Goal: Task Accomplishment & Management: Use online tool/utility

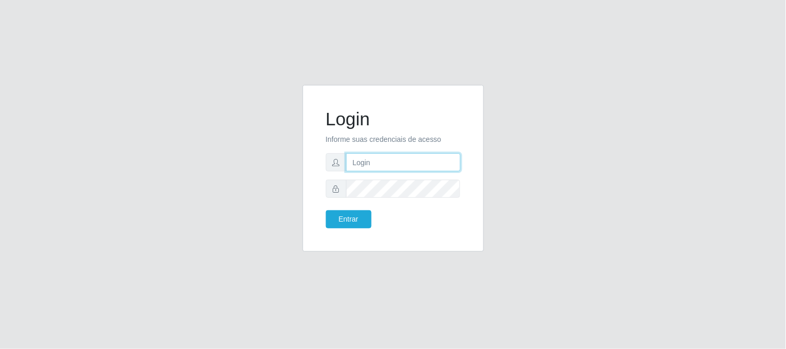
click at [387, 163] on input "text" at bounding box center [403, 162] width 115 height 18
type input "[EMAIL_ADDRESS][DOMAIN_NAME]"
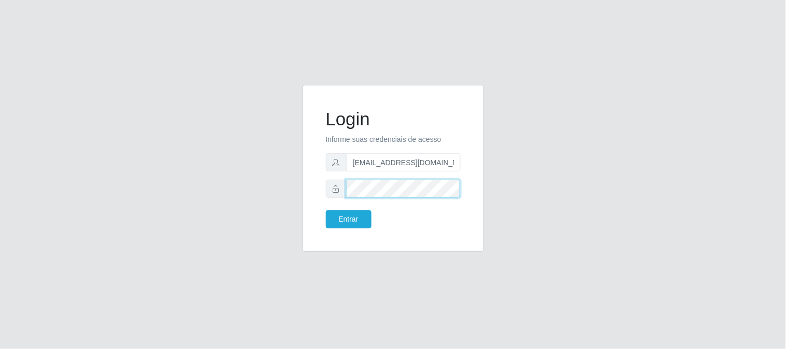
click at [326, 210] on button "Entrar" at bounding box center [349, 219] width 46 height 18
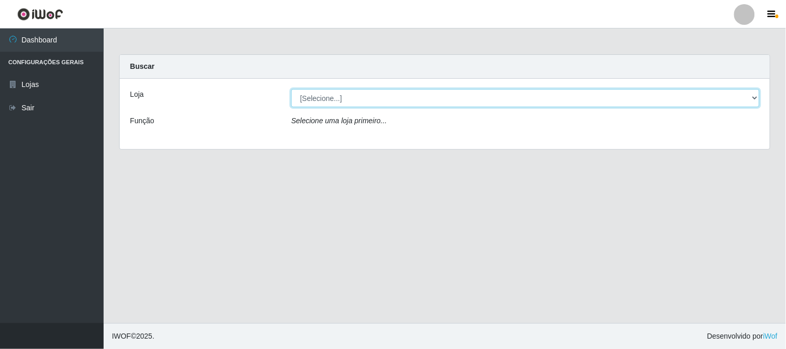
click at [459, 101] on select "[Selecione...] Queiroz Atacadão - [GEOGRAPHIC_DATA]" at bounding box center [525, 98] width 468 height 18
select select "464"
click at [291, 89] on select "[Selecione...] Queiroz Atacadão - [GEOGRAPHIC_DATA]" at bounding box center [525, 98] width 468 height 18
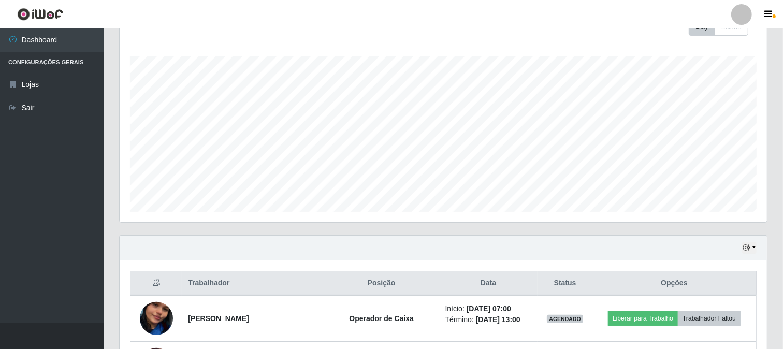
scroll to position [230, 0]
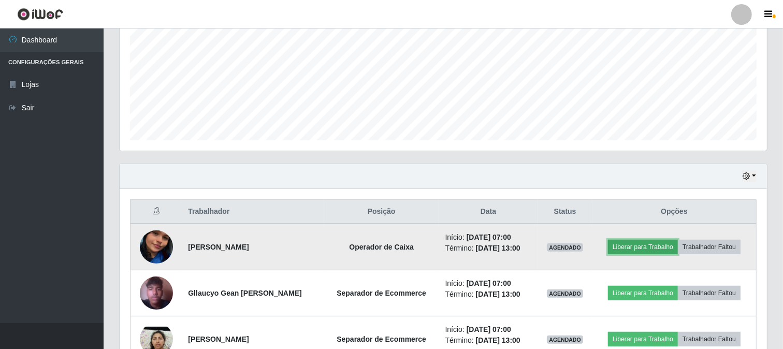
click at [646, 246] on button "Liberar para Trabalho" at bounding box center [643, 247] width 70 height 15
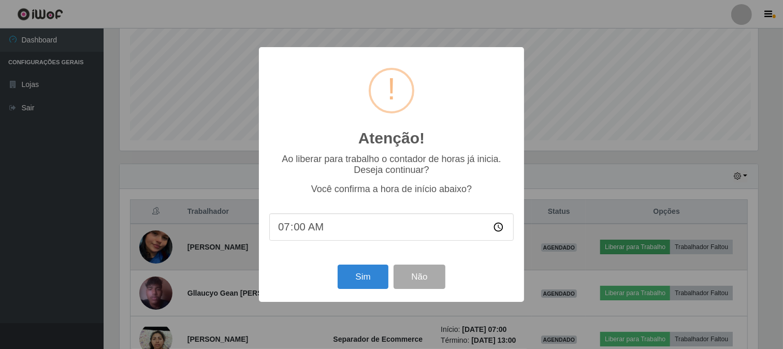
scroll to position [215, 641]
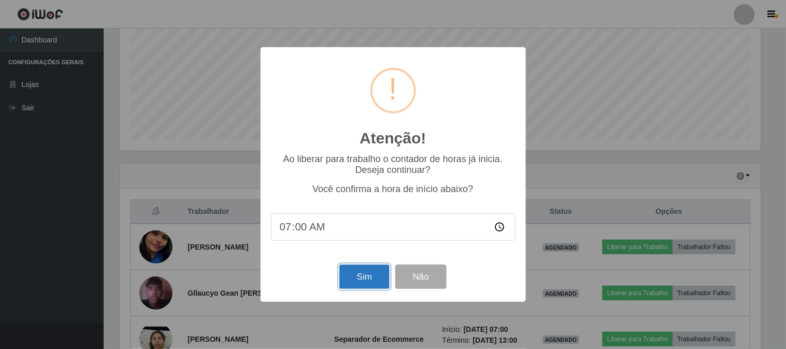
click at [354, 279] on button "Sim" at bounding box center [364, 277] width 50 height 24
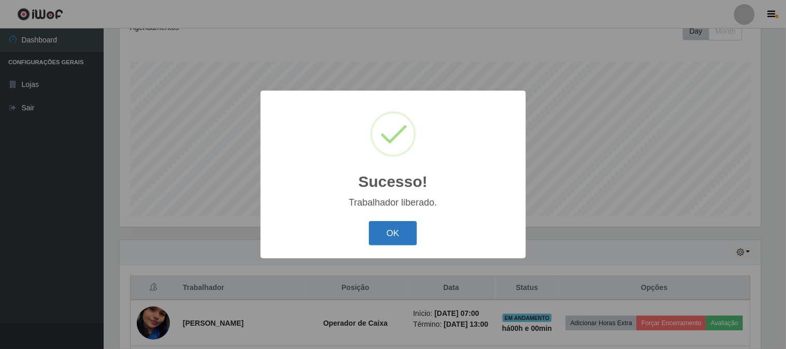
click at [411, 230] on button "OK" at bounding box center [393, 233] width 48 height 24
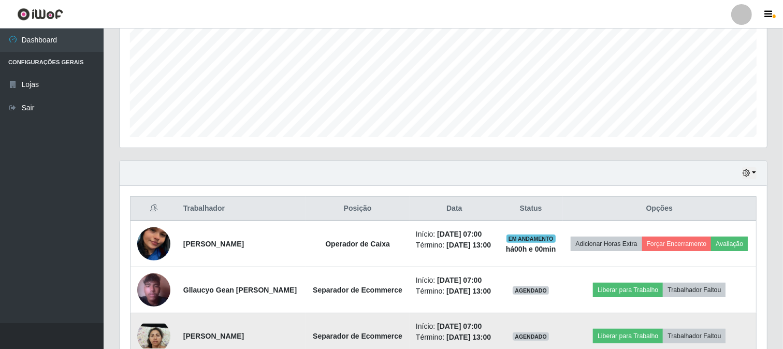
scroll to position [269, 0]
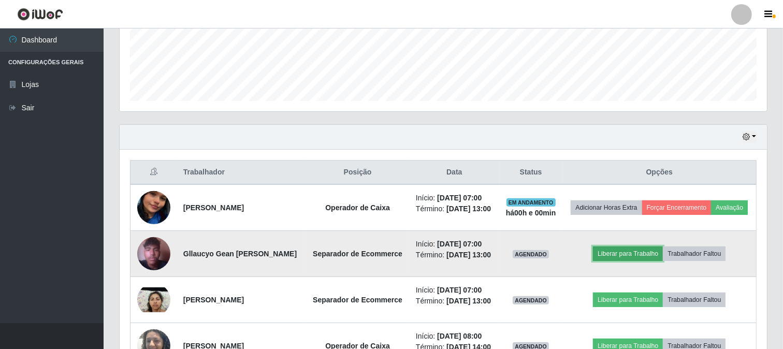
click at [629, 261] on button "Liberar para Trabalho" at bounding box center [628, 254] width 70 height 15
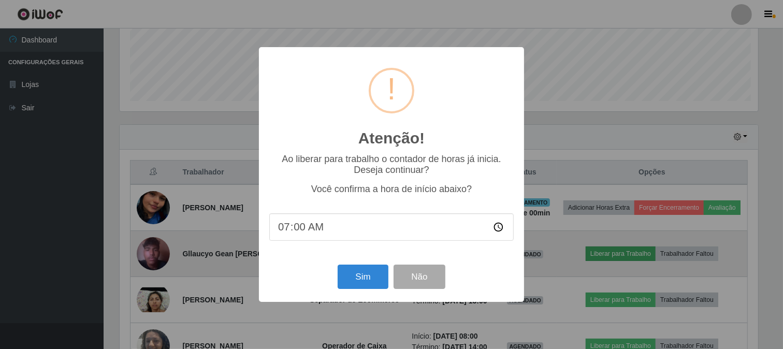
scroll to position [215, 641]
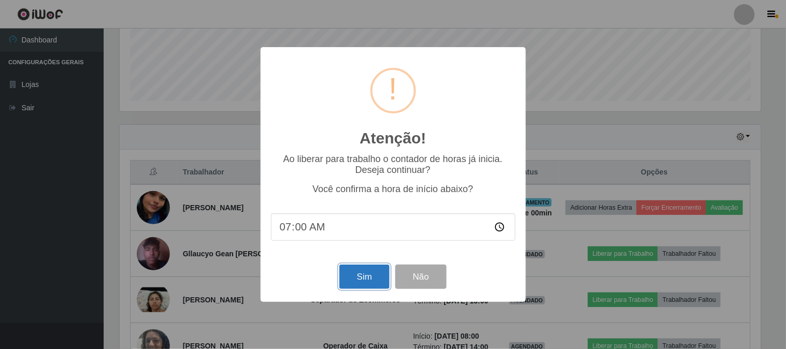
click at [372, 278] on button "Sim" at bounding box center [364, 277] width 50 height 24
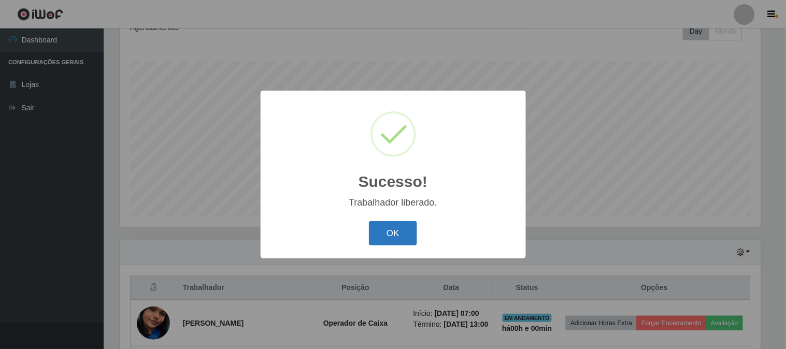
click at [384, 235] on button "OK" at bounding box center [393, 233] width 48 height 24
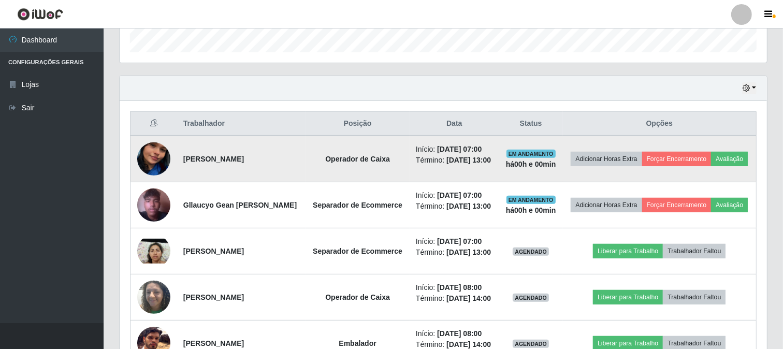
scroll to position [384, 0]
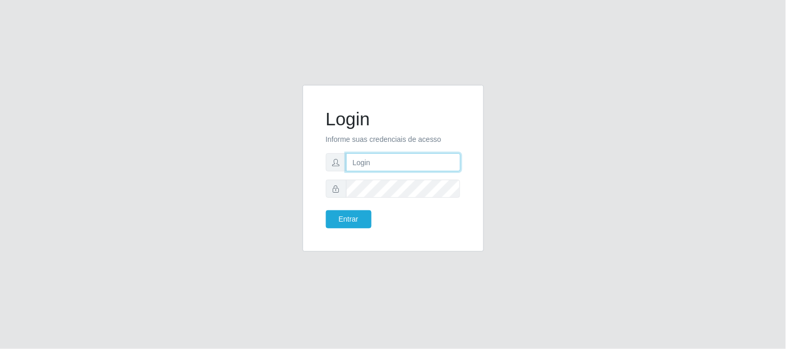
click at [365, 163] on input "text" at bounding box center [403, 162] width 115 height 18
type input "[EMAIL_ADDRESS][DOMAIN_NAME]"
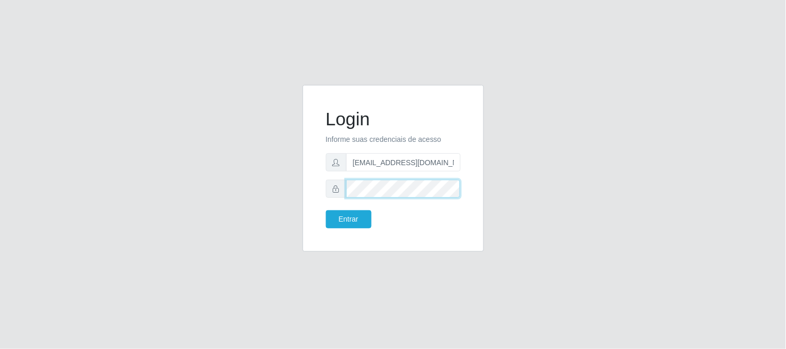
click at [326, 210] on button "Entrar" at bounding box center [349, 219] width 46 height 18
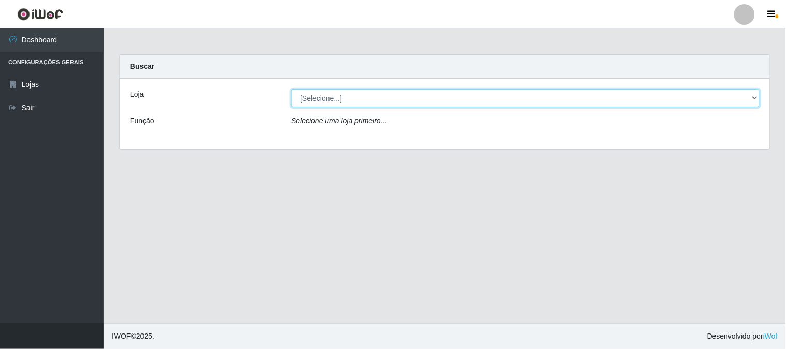
click at [414, 102] on select "[Selecione...] Queiroz Atacadão - [GEOGRAPHIC_DATA]" at bounding box center [525, 98] width 468 height 18
select select "464"
click at [291, 89] on select "[Selecione...] Queiroz Atacadão - [GEOGRAPHIC_DATA]" at bounding box center [525, 98] width 468 height 18
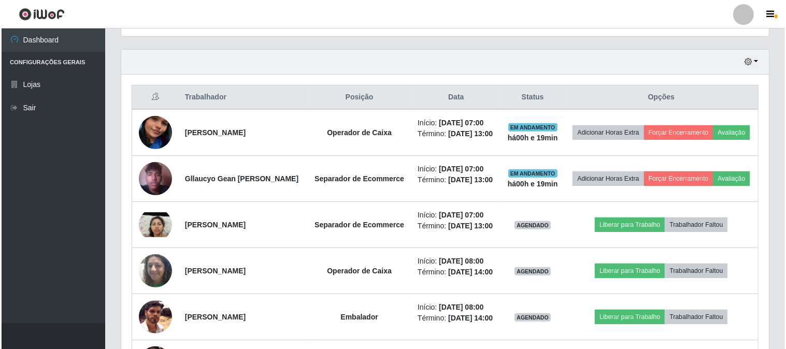
scroll to position [345, 0]
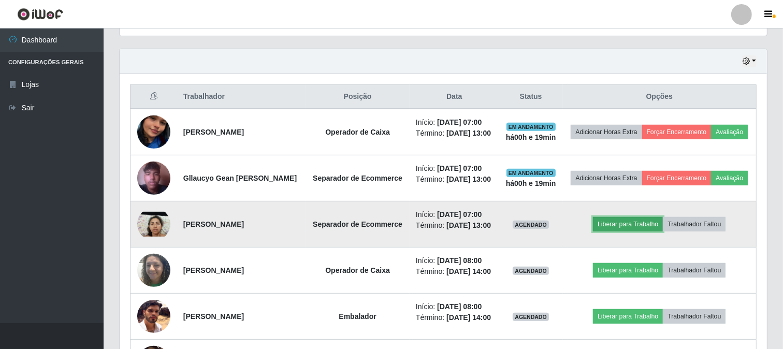
click at [650, 232] on button "Liberar para Trabalho" at bounding box center [628, 224] width 70 height 15
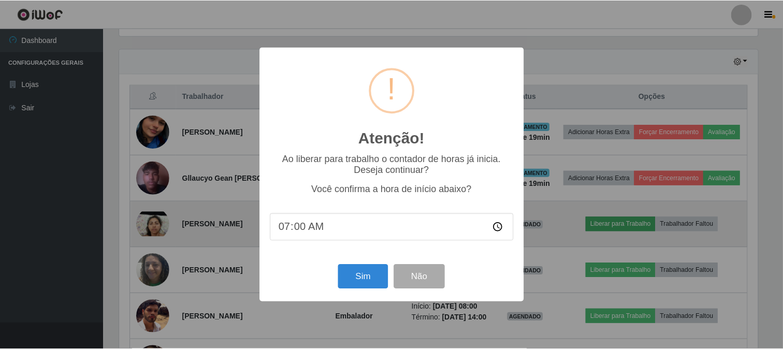
scroll to position [215, 641]
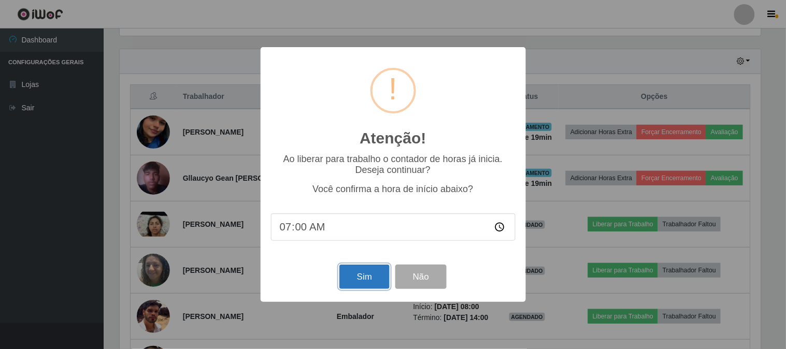
click at [363, 277] on button "Sim" at bounding box center [364, 277] width 50 height 24
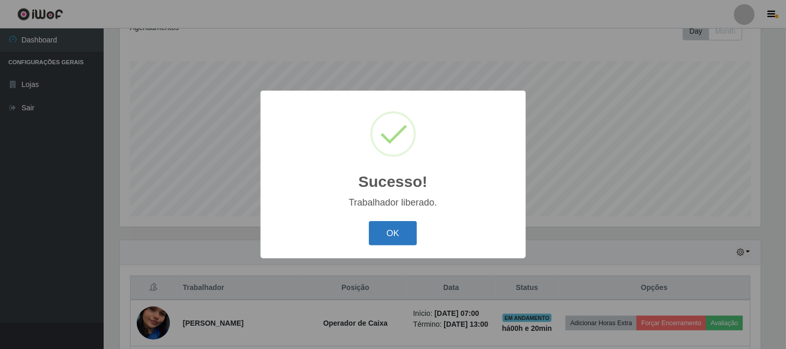
click at [403, 234] on button "OK" at bounding box center [393, 233] width 48 height 24
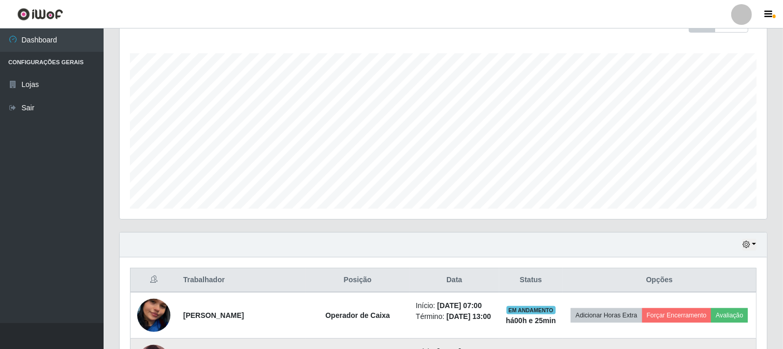
scroll to position [384, 0]
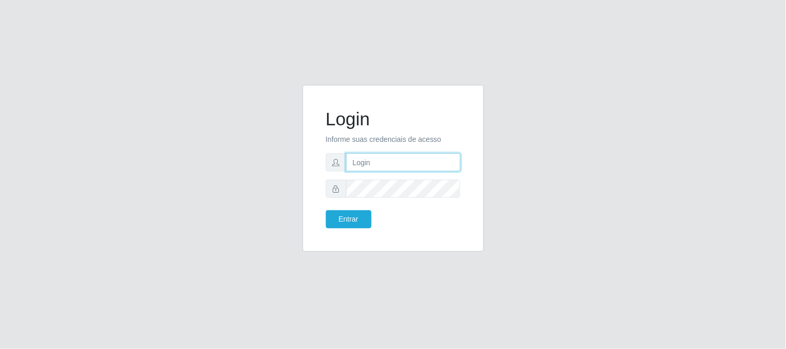
click at [394, 158] on input "text" at bounding box center [403, 162] width 115 height 18
type input "[EMAIL_ADDRESS][DOMAIN_NAME]"
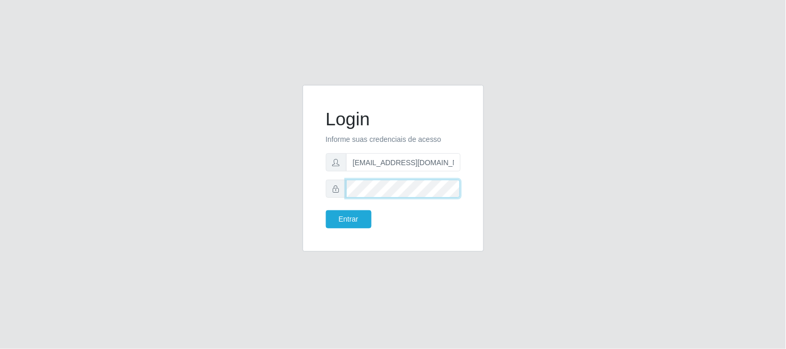
click at [326, 210] on button "Entrar" at bounding box center [349, 219] width 46 height 18
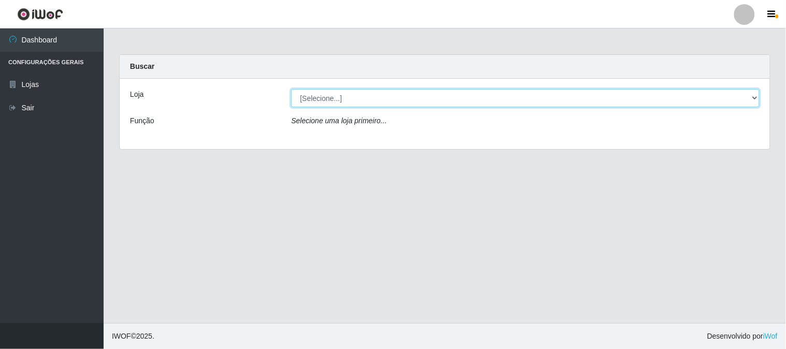
click at [427, 97] on select "[Selecione...] Queiroz Atacadão - [GEOGRAPHIC_DATA]" at bounding box center [525, 98] width 468 height 18
select select "464"
click at [291, 89] on select "[Selecione...] Queiroz Atacadão - [GEOGRAPHIC_DATA]" at bounding box center [525, 98] width 468 height 18
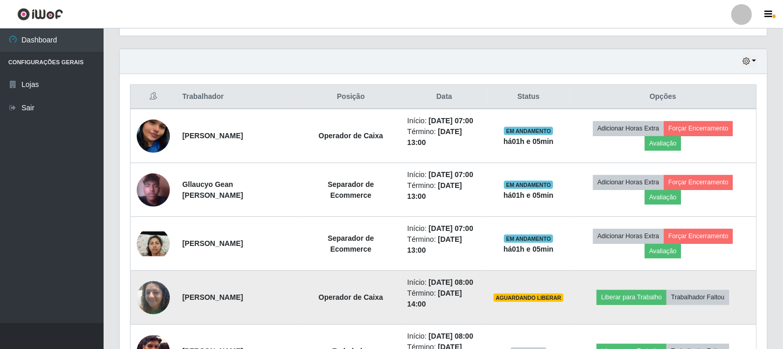
scroll to position [403, 0]
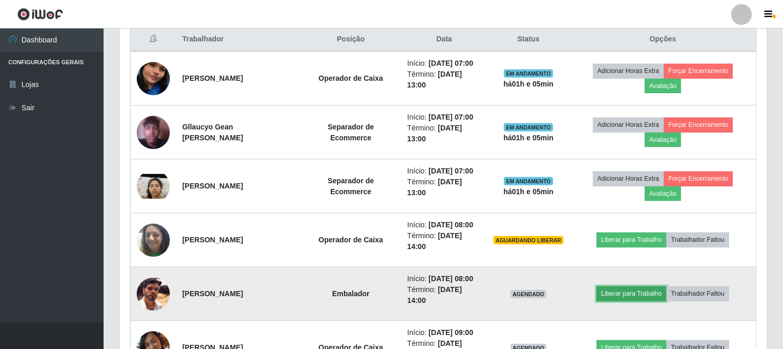
click at [634, 295] on button "Liberar para Trabalho" at bounding box center [632, 294] width 70 height 15
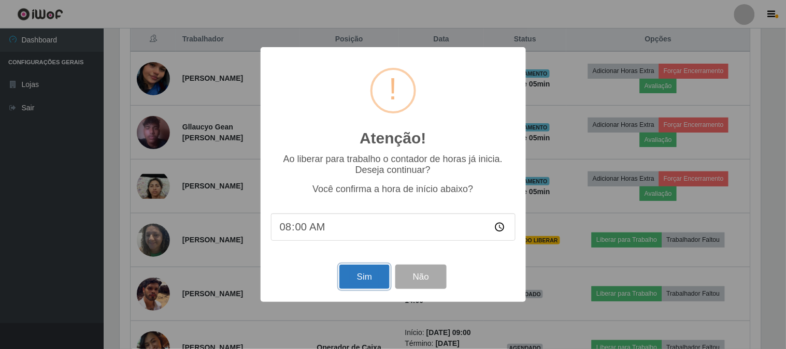
click at [373, 275] on button "Sim" at bounding box center [364, 277] width 50 height 24
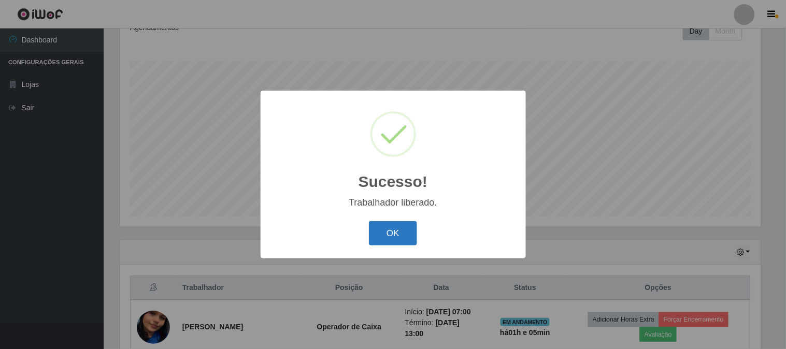
click at [408, 235] on button "OK" at bounding box center [393, 233] width 48 height 24
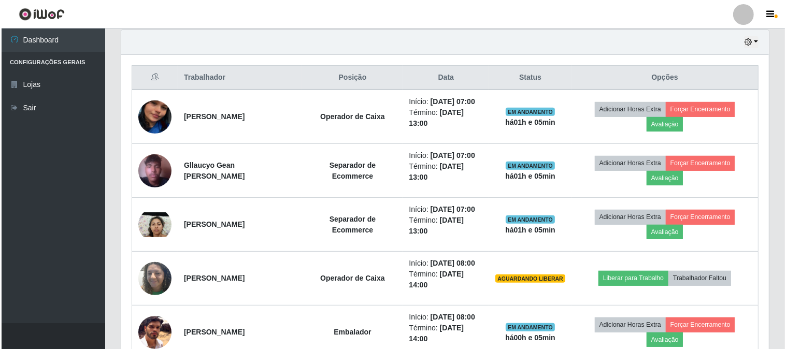
scroll to position [384, 0]
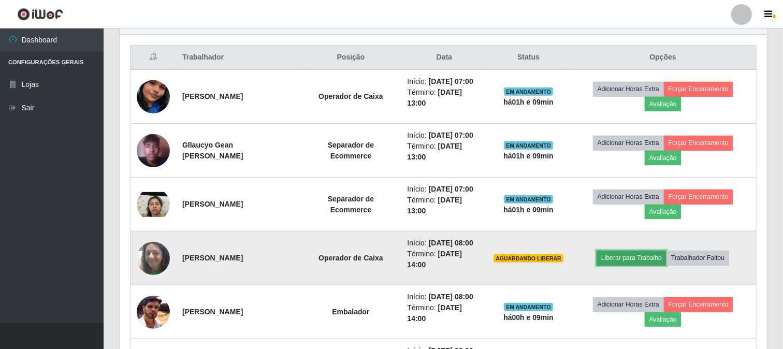
click at [638, 257] on button "Liberar para Trabalho" at bounding box center [632, 258] width 70 height 15
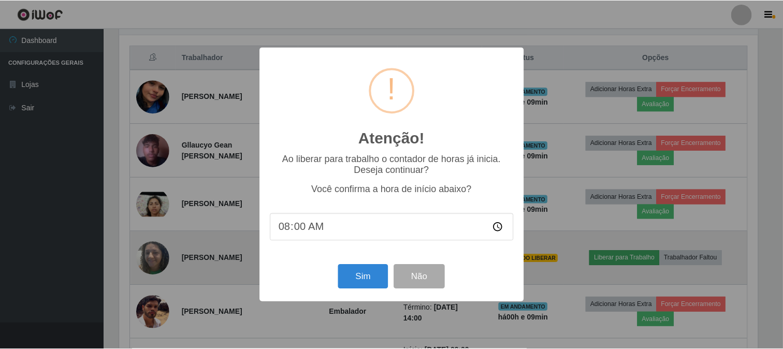
scroll to position [215, 641]
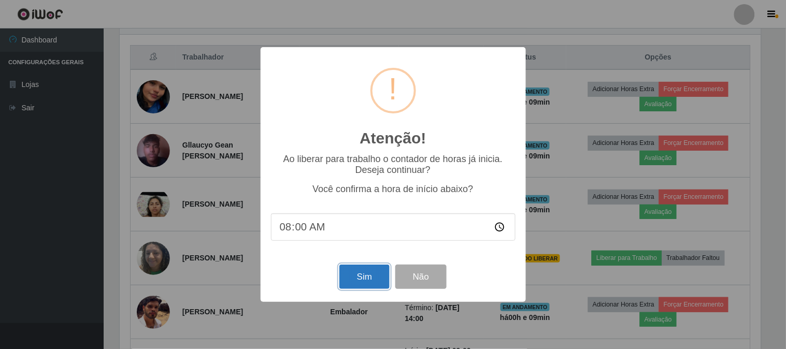
click at [354, 271] on button "Sim" at bounding box center [364, 277] width 50 height 24
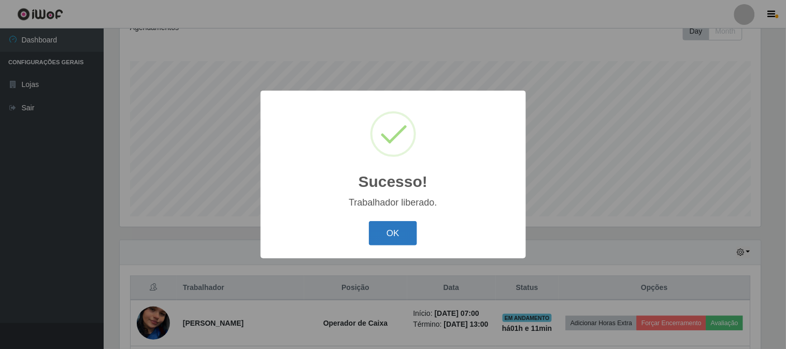
click at [404, 239] on button "OK" at bounding box center [393, 233] width 48 height 24
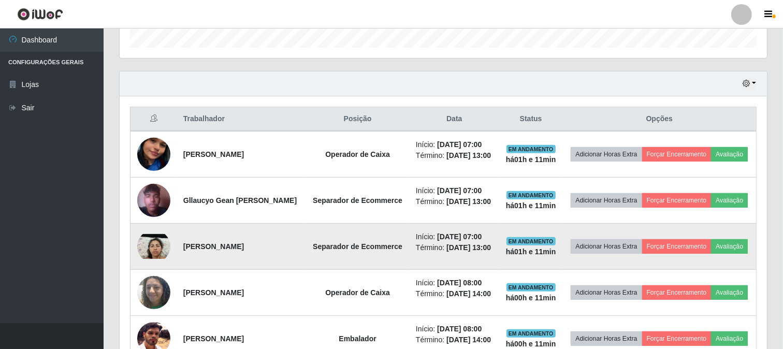
scroll to position [327, 0]
